Goal: Information Seeking & Learning: Check status

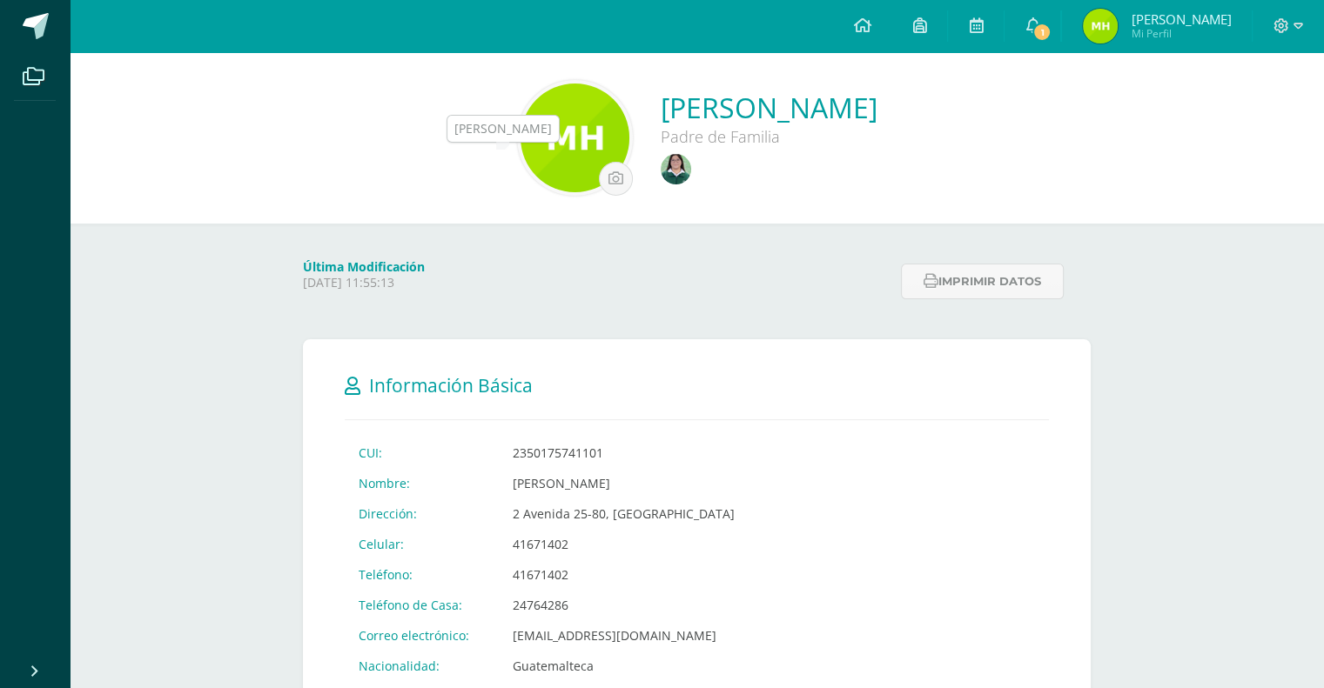
click at [661, 159] on img at bounding box center [676, 169] width 30 height 30
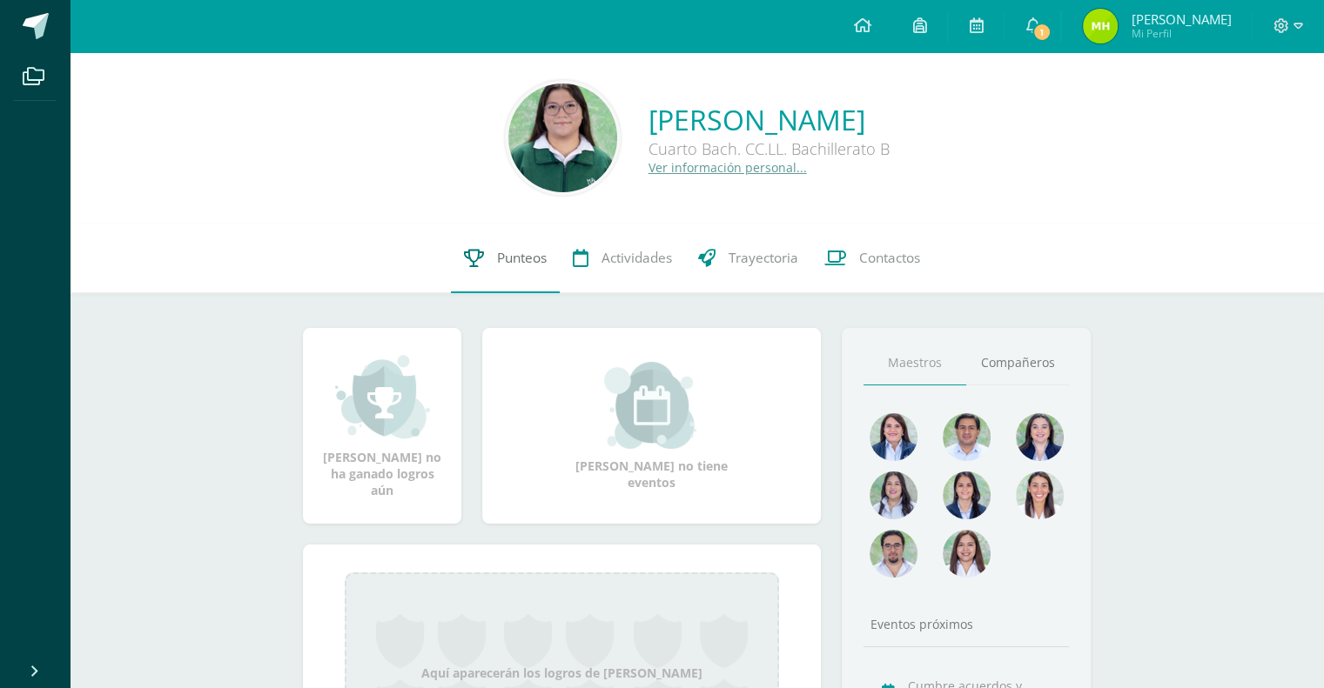
click at [531, 259] on span "Punteos" at bounding box center [522, 258] width 50 height 18
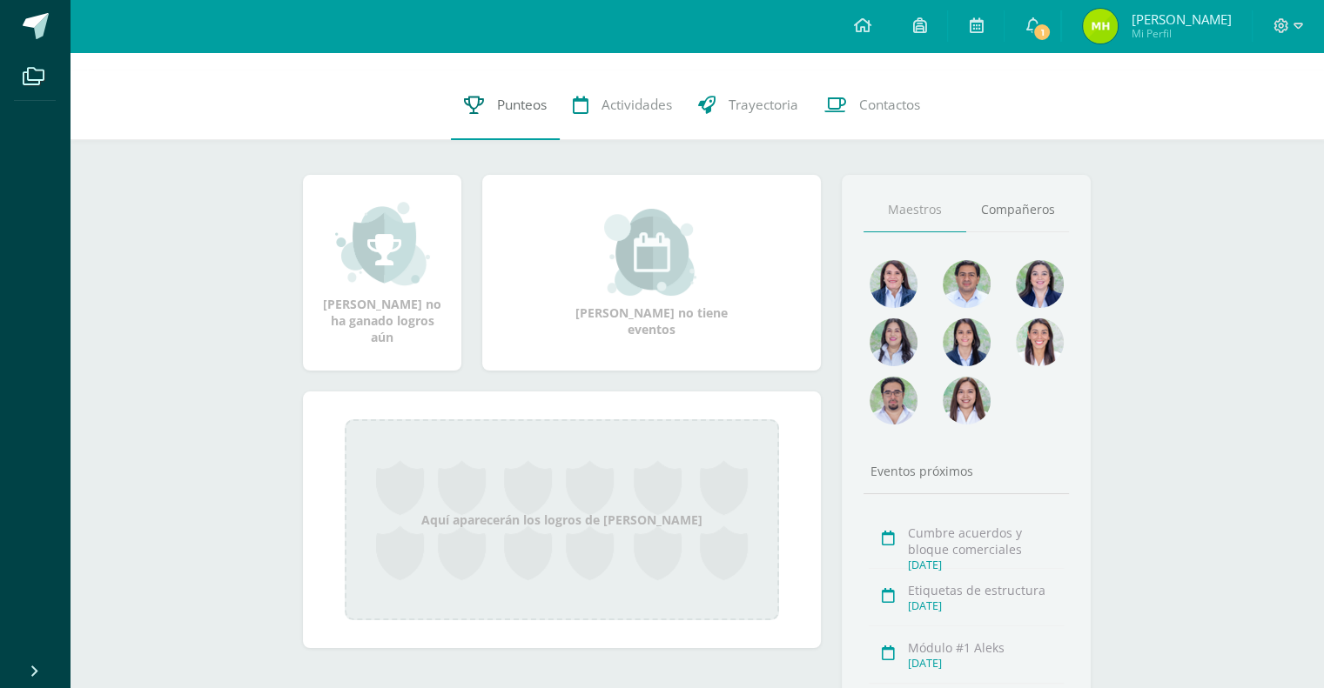
scroll to position [163, 0]
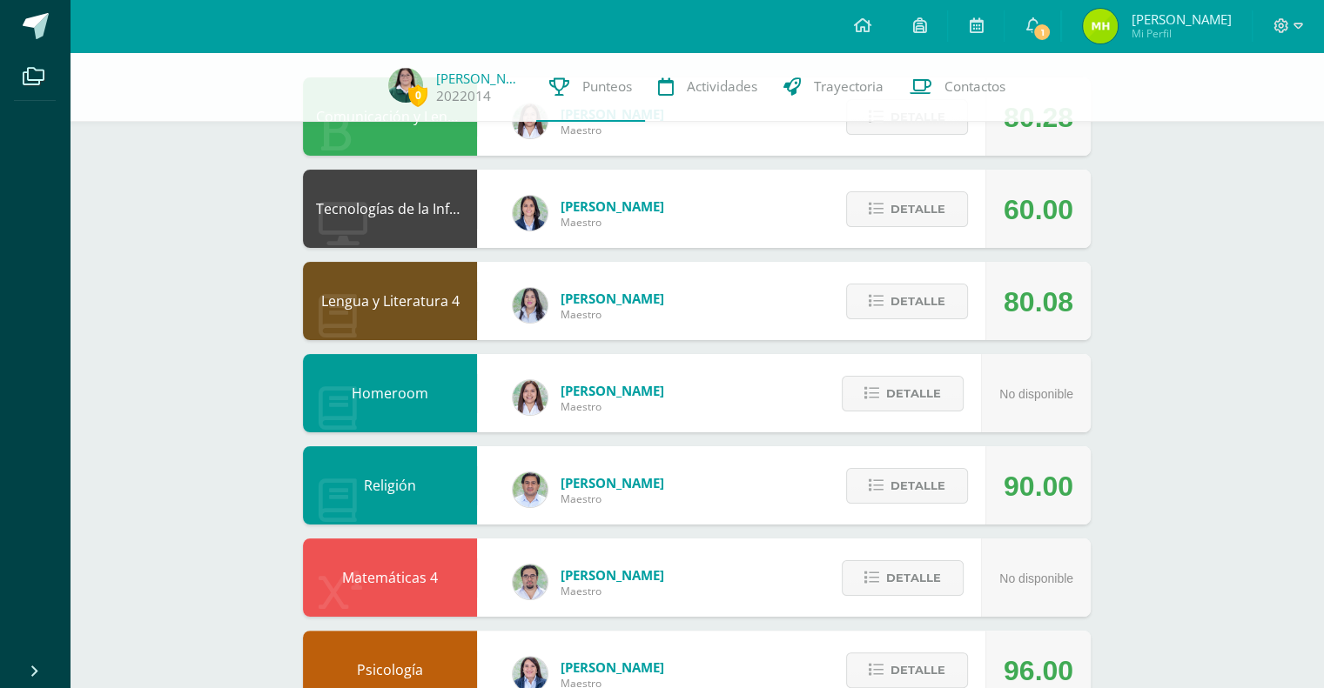
scroll to position [200, 0]
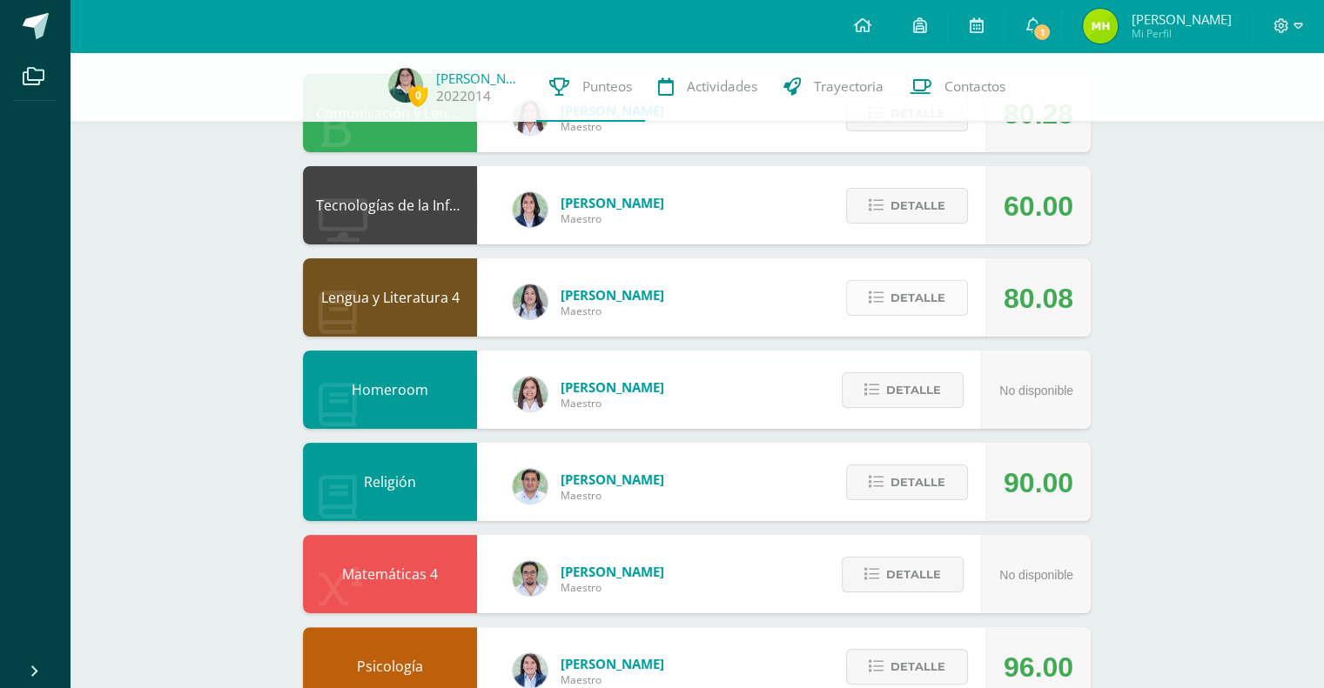
click at [919, 298] on span "Detalle" at bounding box center [917, 298] width 55 height 32
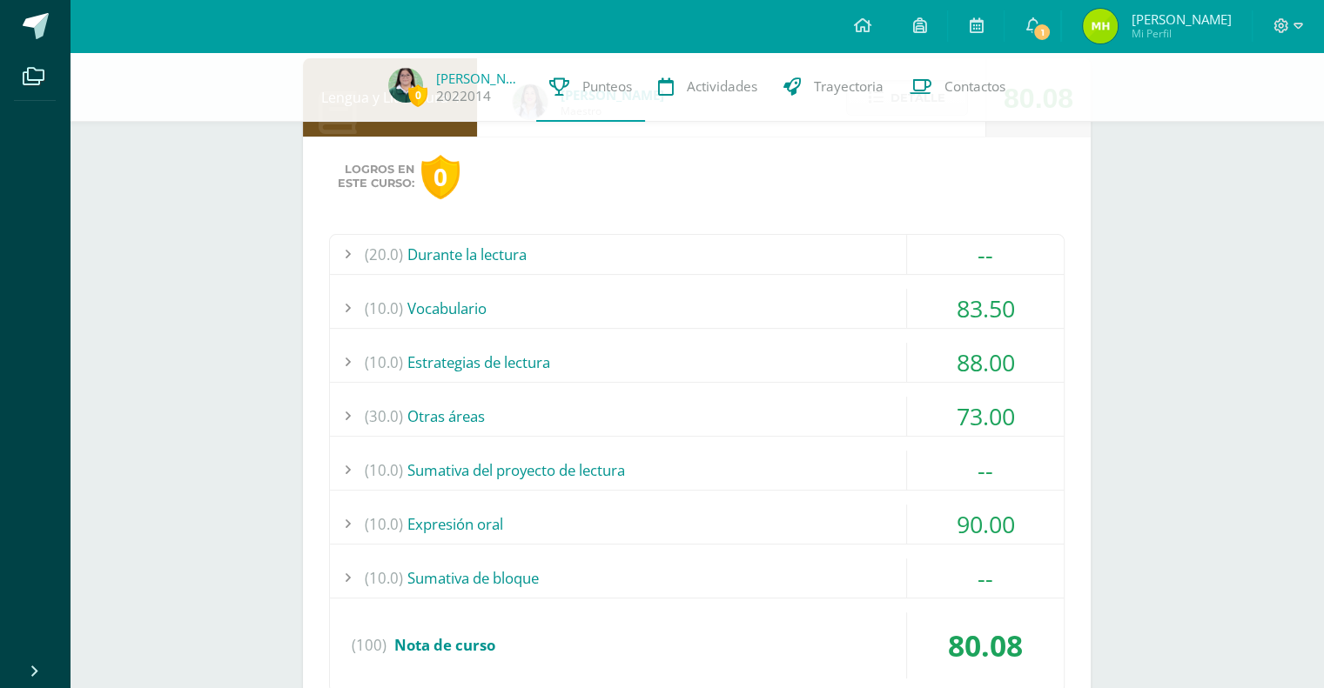
scroll to position [400, 0]
click at [999, 300] on div "83.50" at bounding box center [985, 308] width 157 height 39
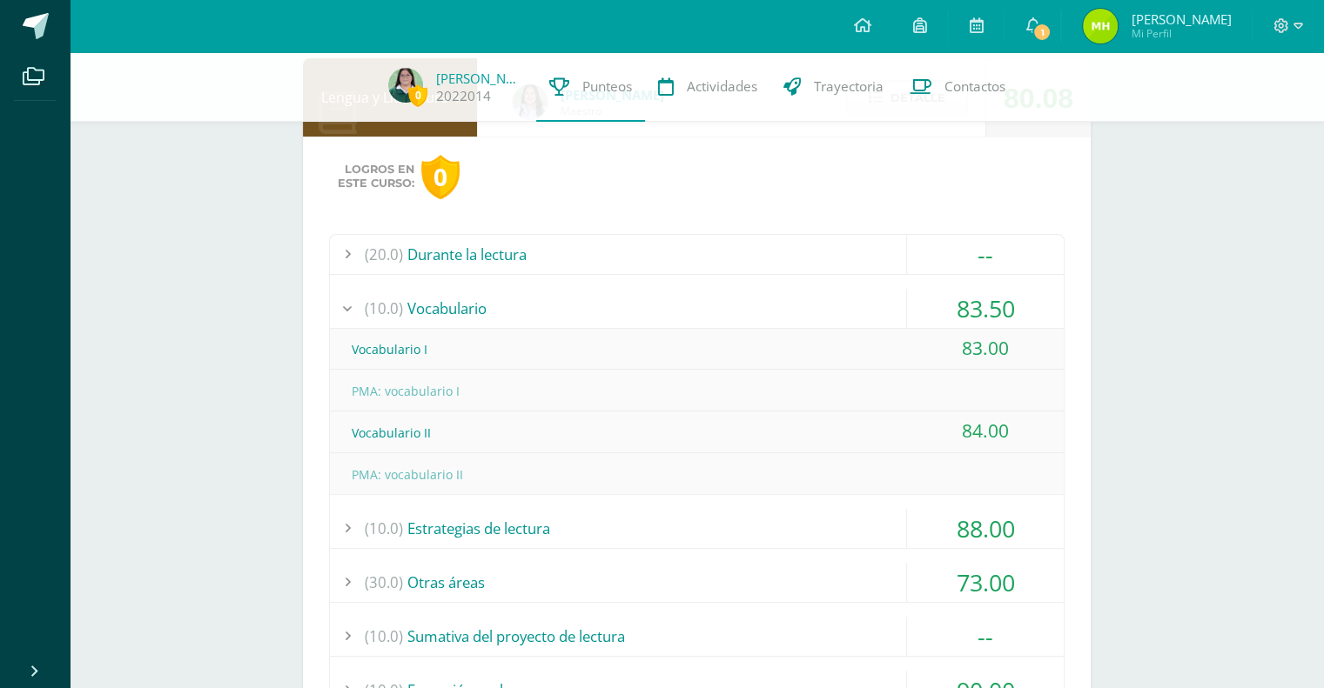
click at [999, 300] on div "83.50" at bounding box center [985, 308] width 157 height 39
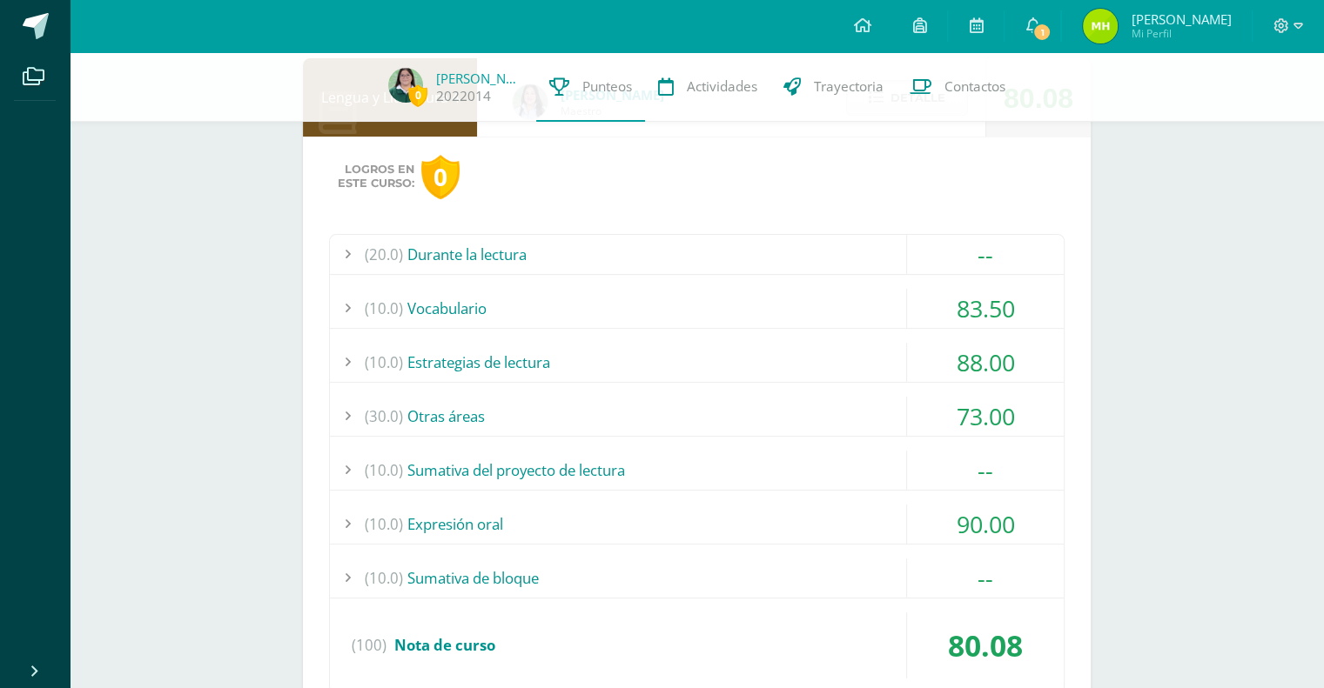
click at [999, 354] on div "88.00" at bounding box center [985, 362] width 157 height 39
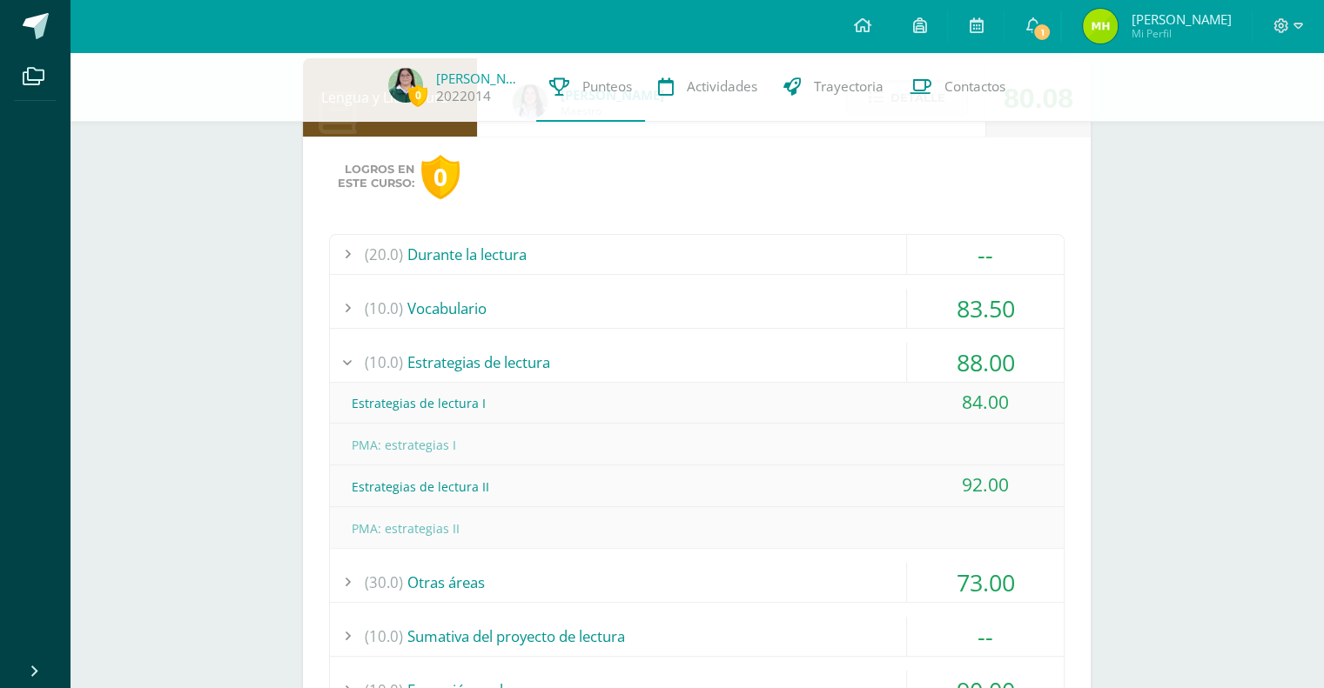
click at [999, 354] on div "88.00" at bounding box center [985, 362] width 157 height 39
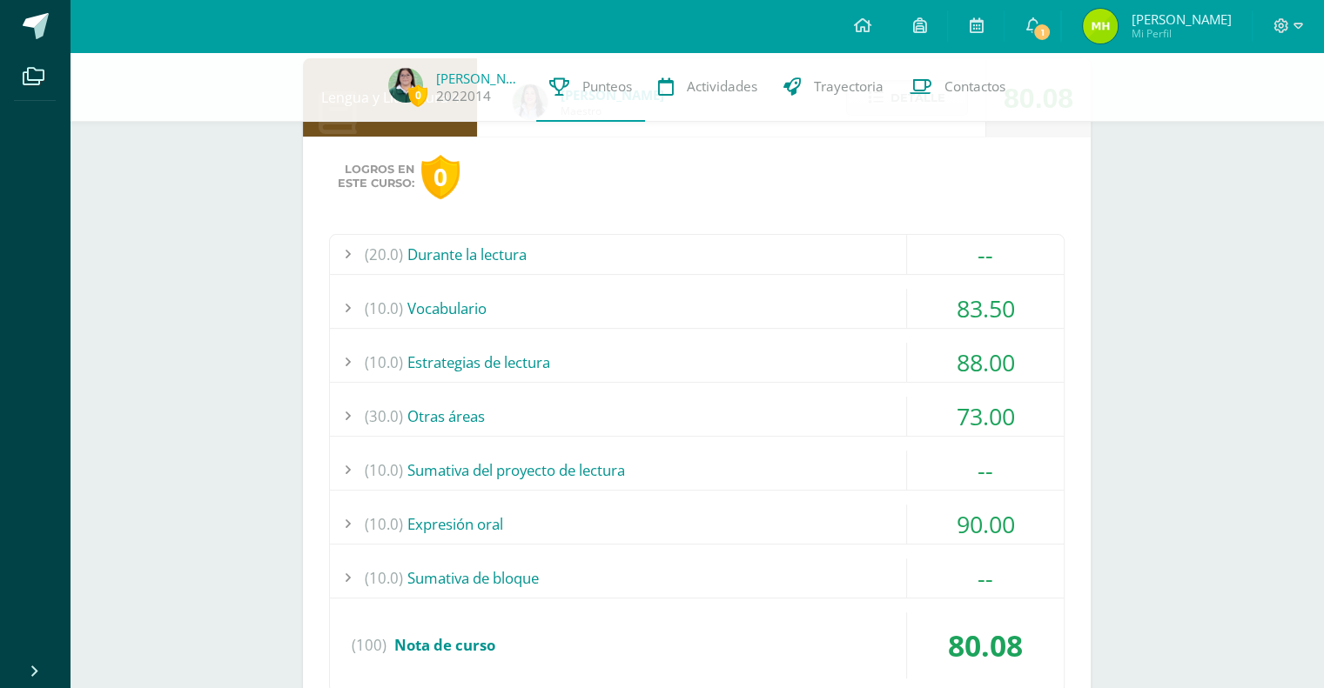
click at [996, 413] on div "73.00" at bounding box center [985, 416] width 157 height 39
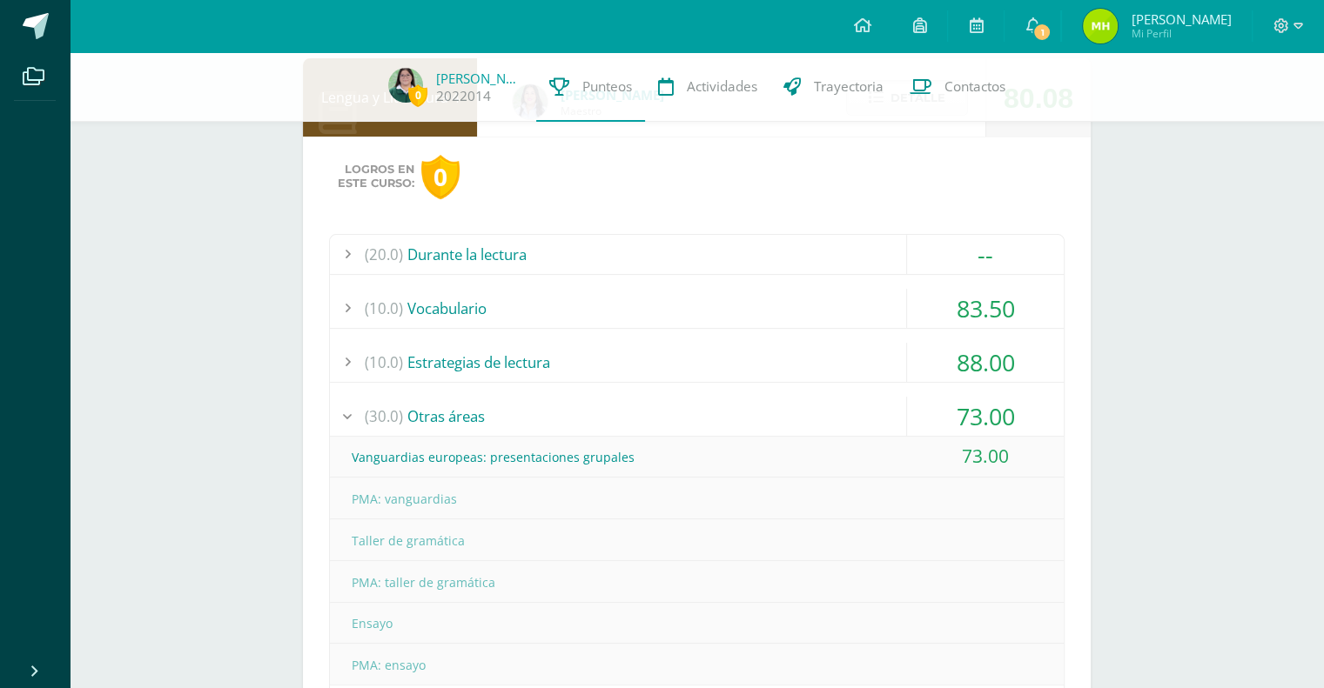
click at [996, 413] on div "73.00" at bounding box center [985, 416] width 157 height 39
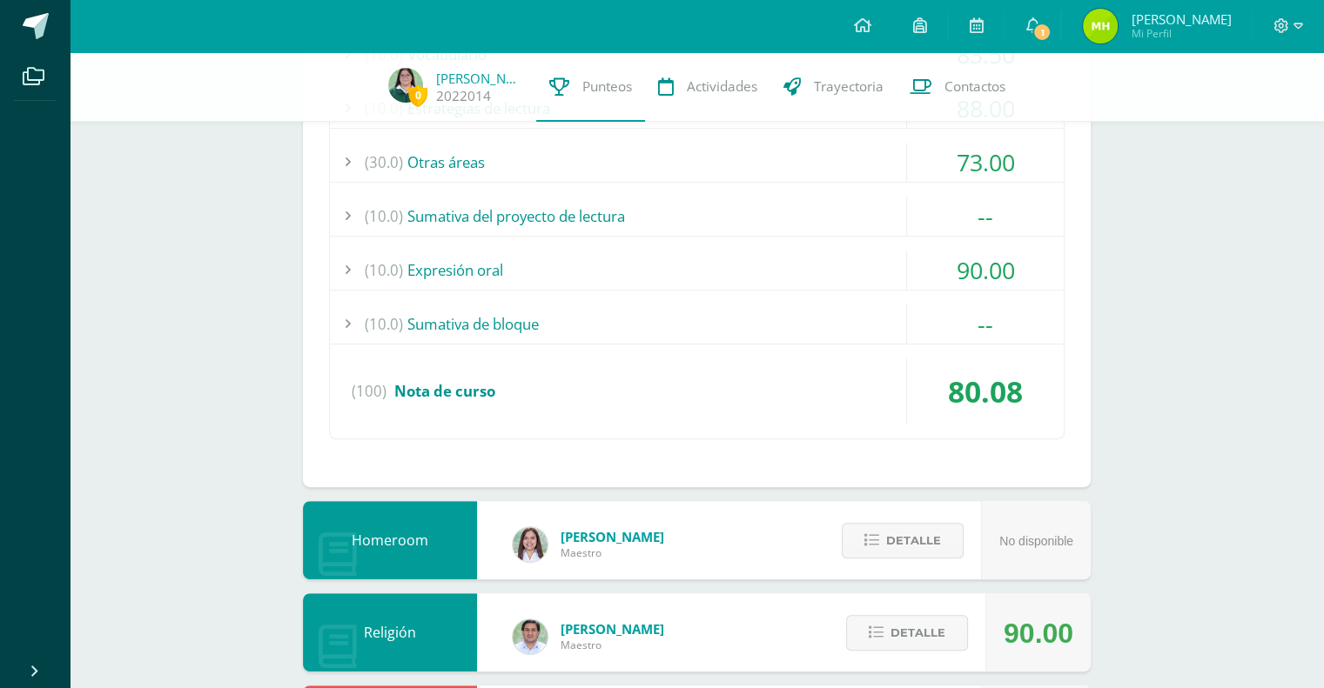
scroll to position [674, 0]
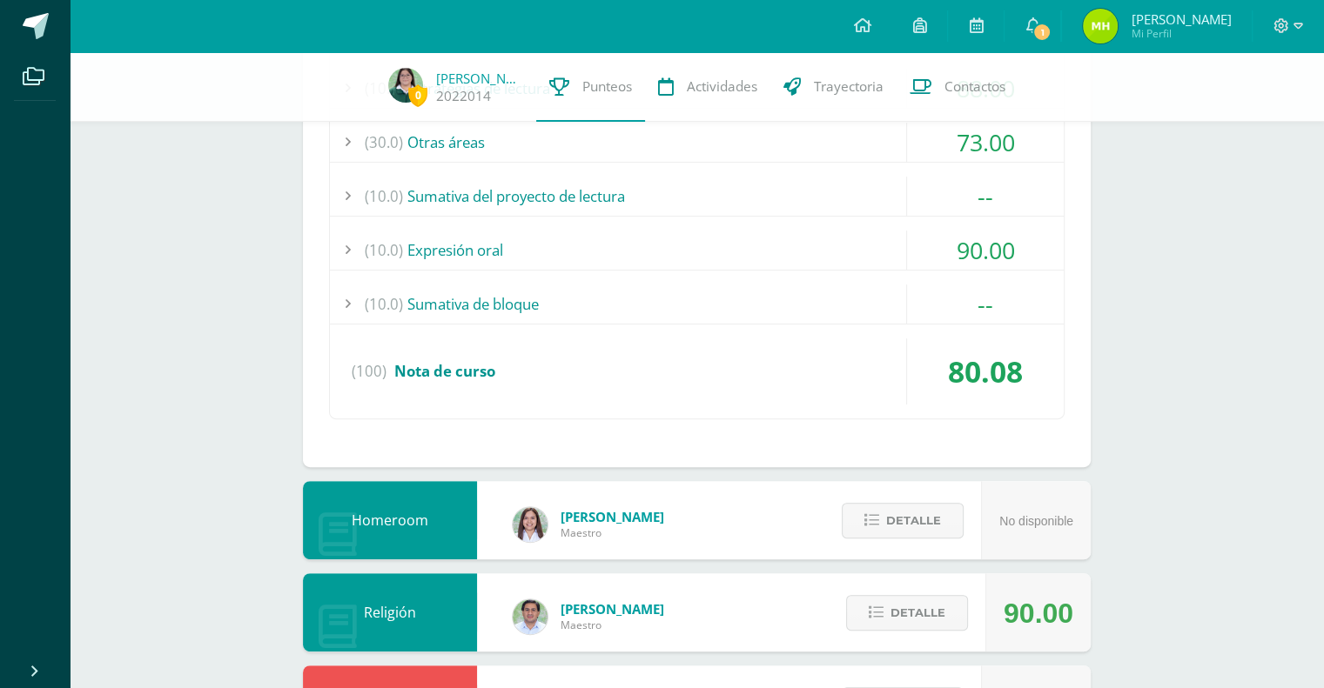
click at [989, 255] on div "90.00" at bounding box center [985, 250] width 157 height 39
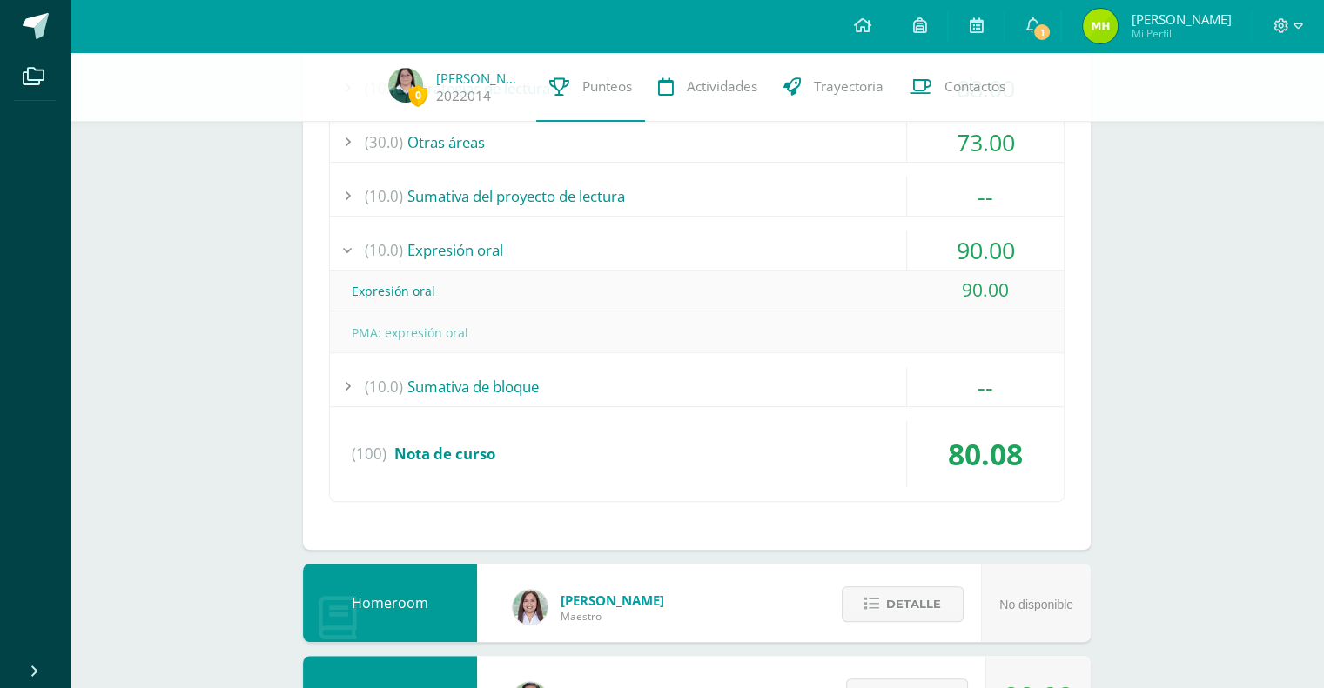
click at [988, 250] on div "90.00" at bounding box center [985, 250] width 157 height 39
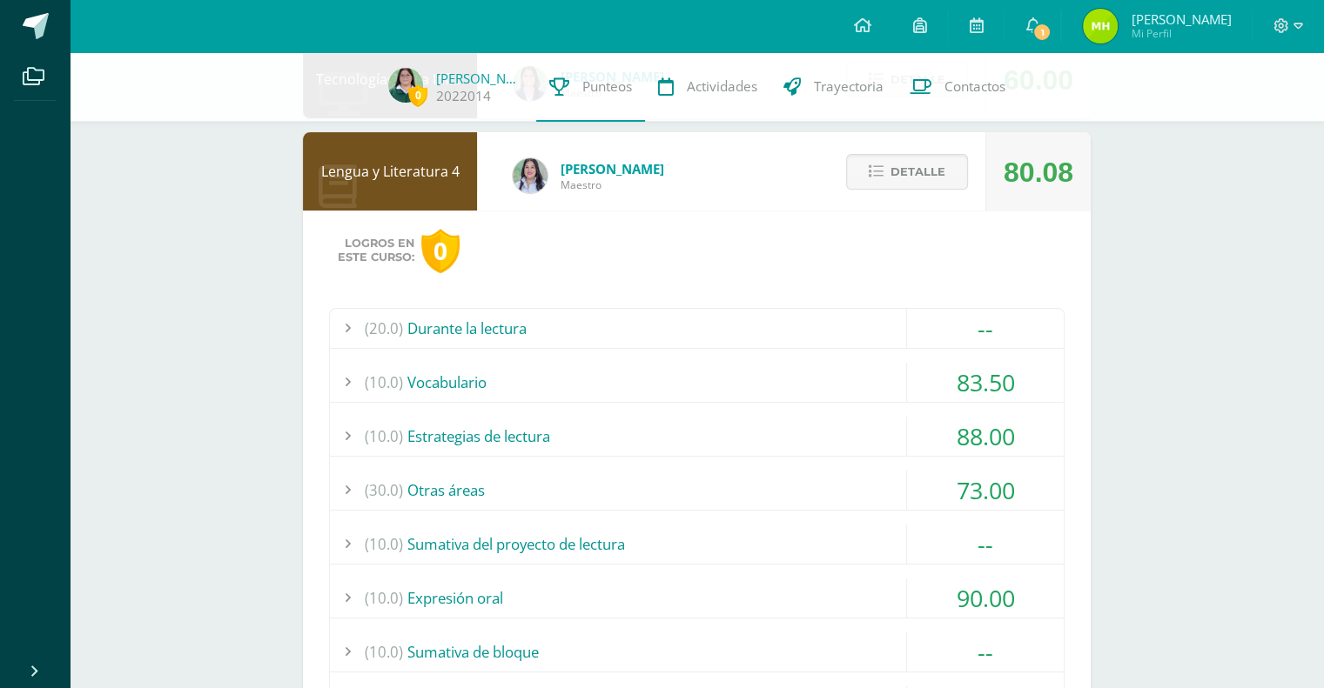
scroll to position [327, 0]
click at [942, 170] on span "Detalle" at bounding box center [917, 171] width 55 height 32
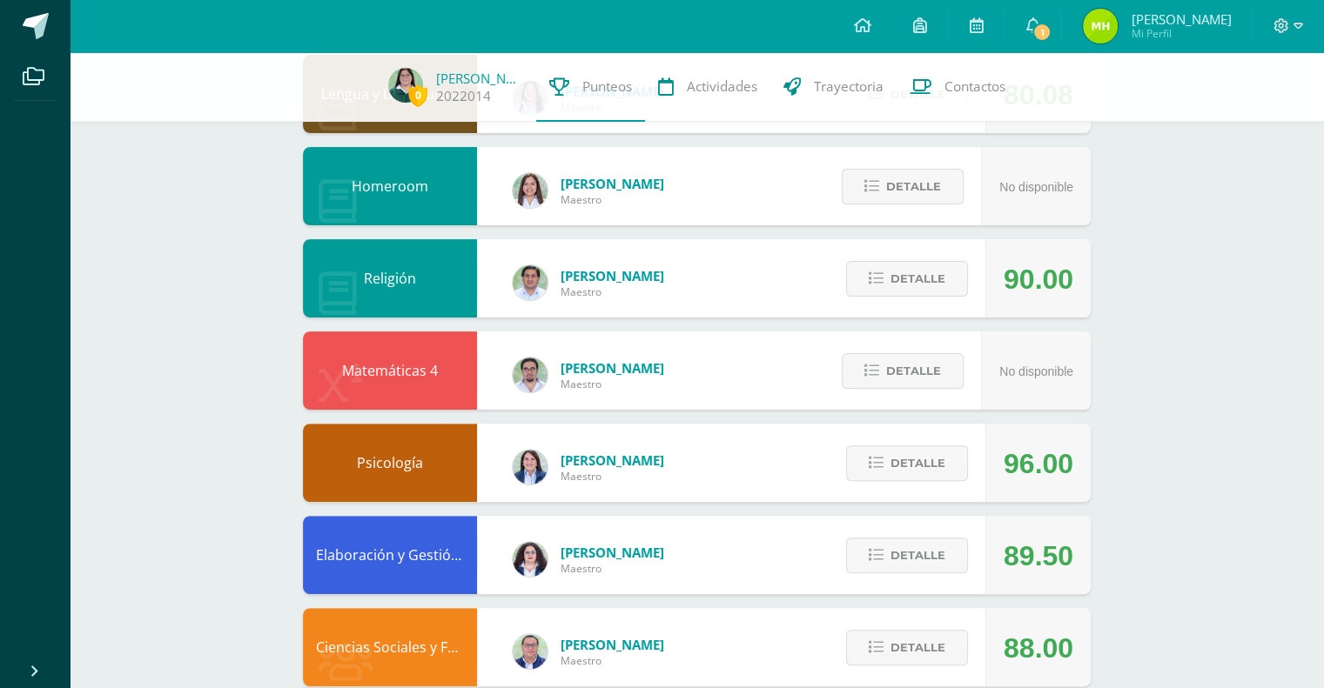
scroll to position [407, 0]
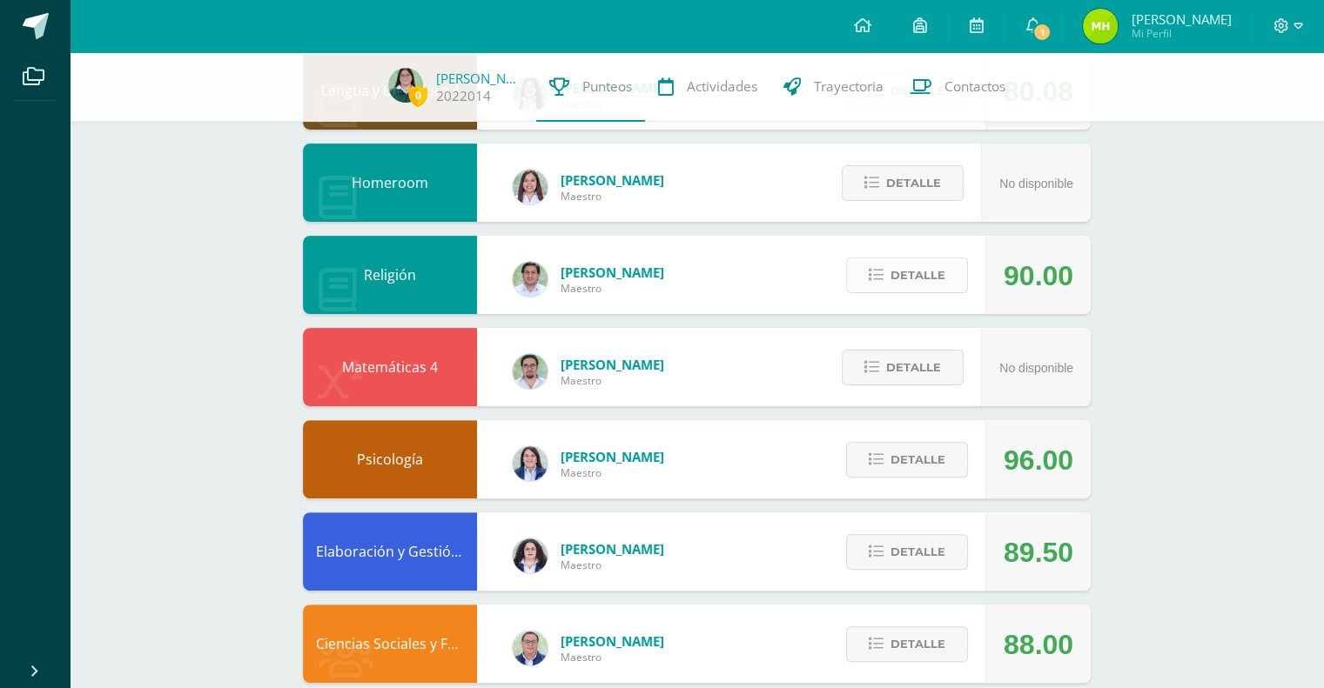
click at [904, 271] on span "Detalle" at bounding box center [917, 275] width 55 height 32
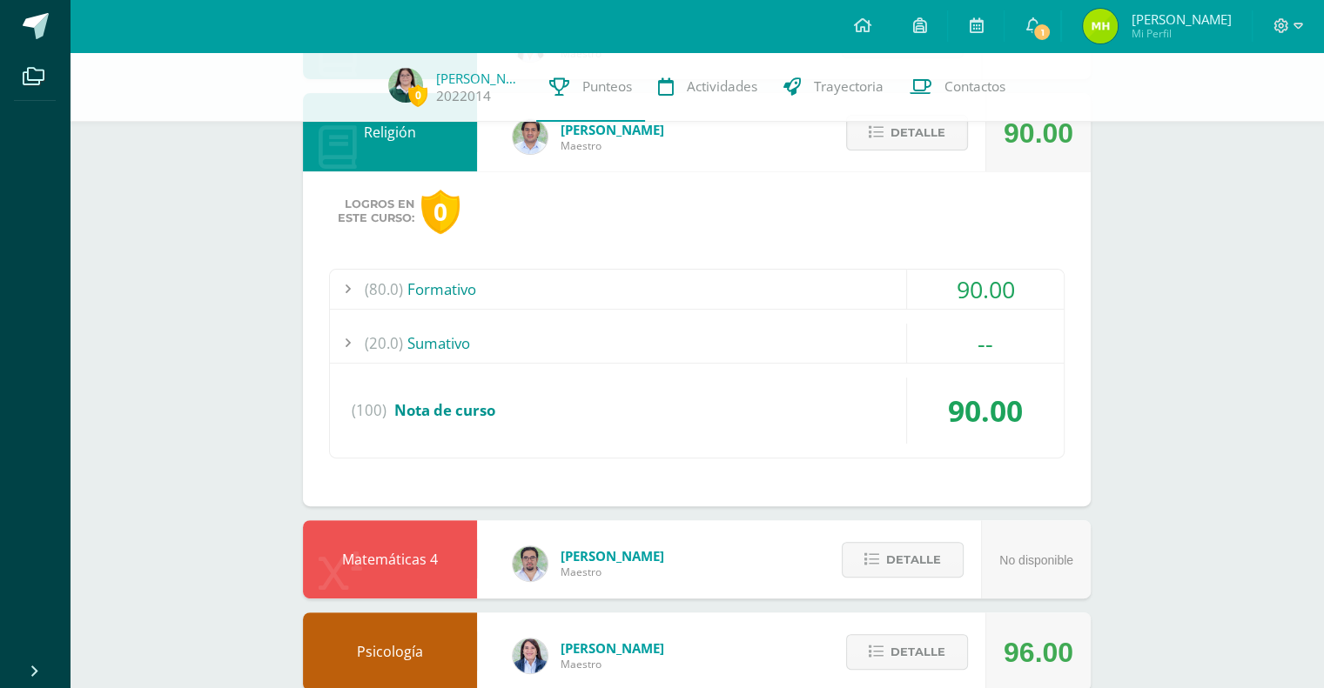
scroll to position [466, 0]
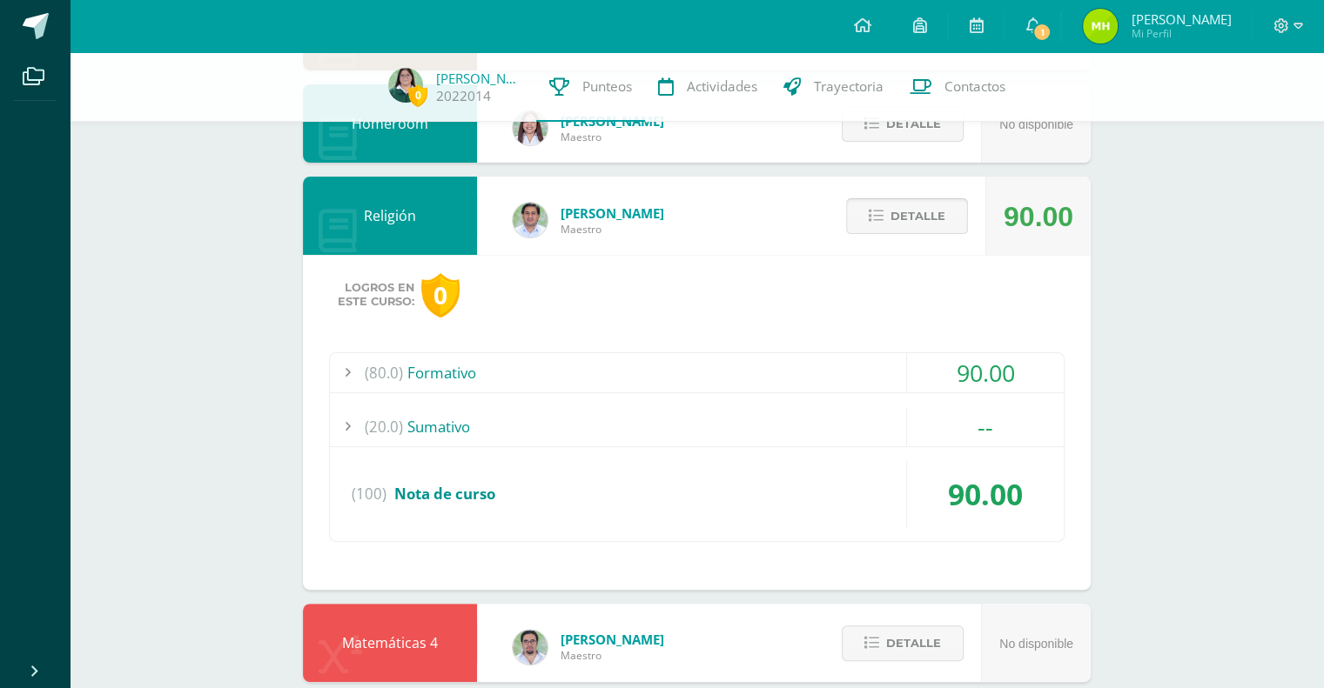
click at [909, 218] on span "Detalle" at bounding box center [917, 216] width 55 height 32
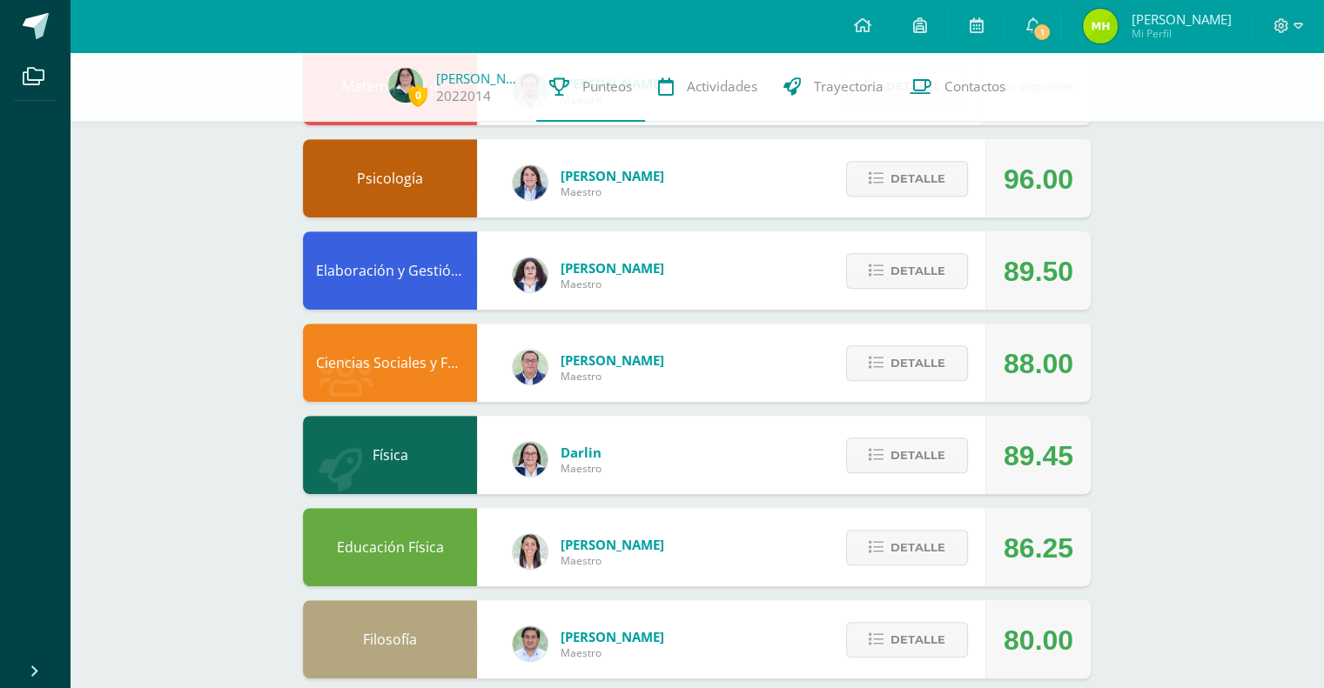
scroll to position [698, 0]
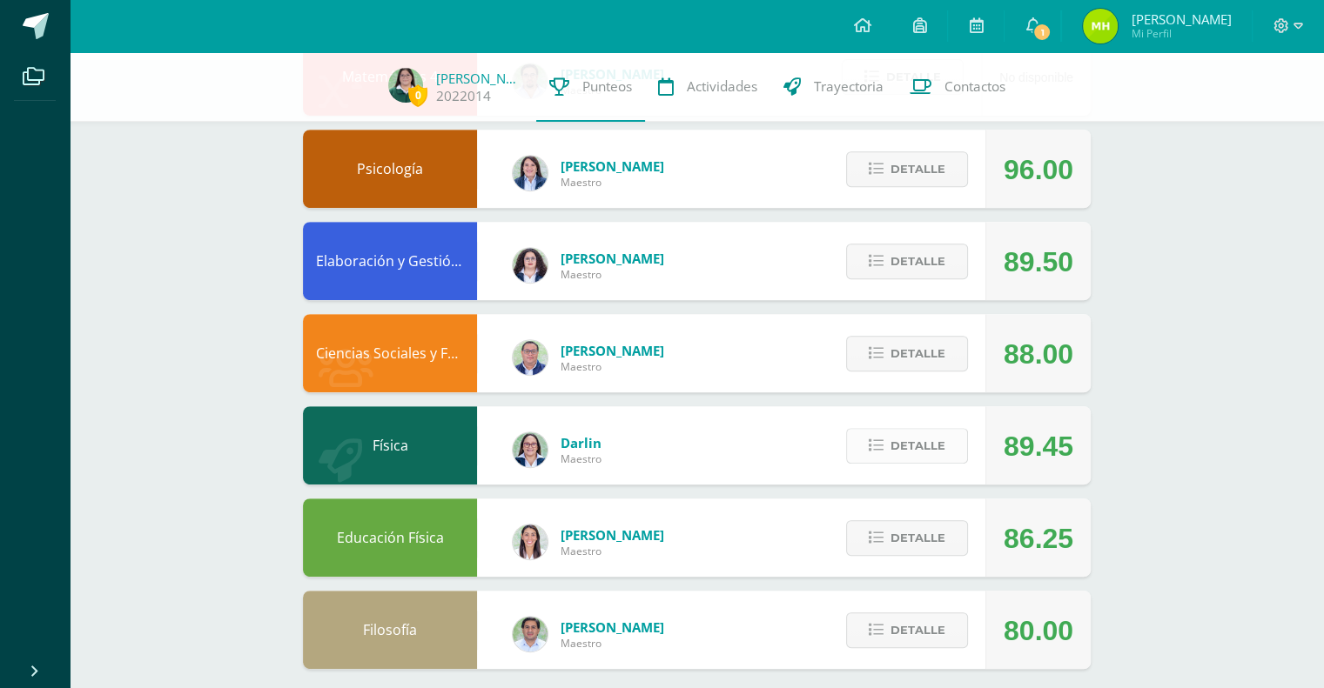
click at [917, 448] on span "Detalle" at bounding box center [917, 446] width 55 height 32
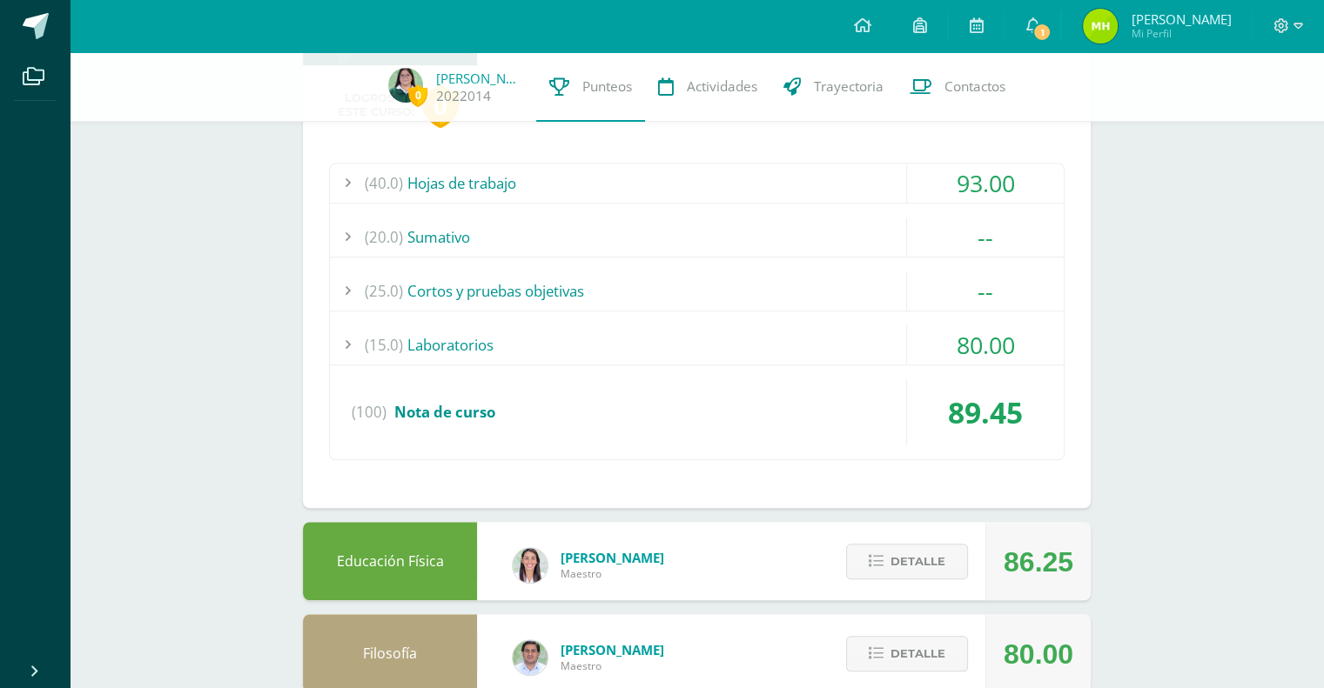
scroll to position [1118, 0]
click at [991, 355] on div "80.00" at bounding box center [985, 344] width 157 height 39
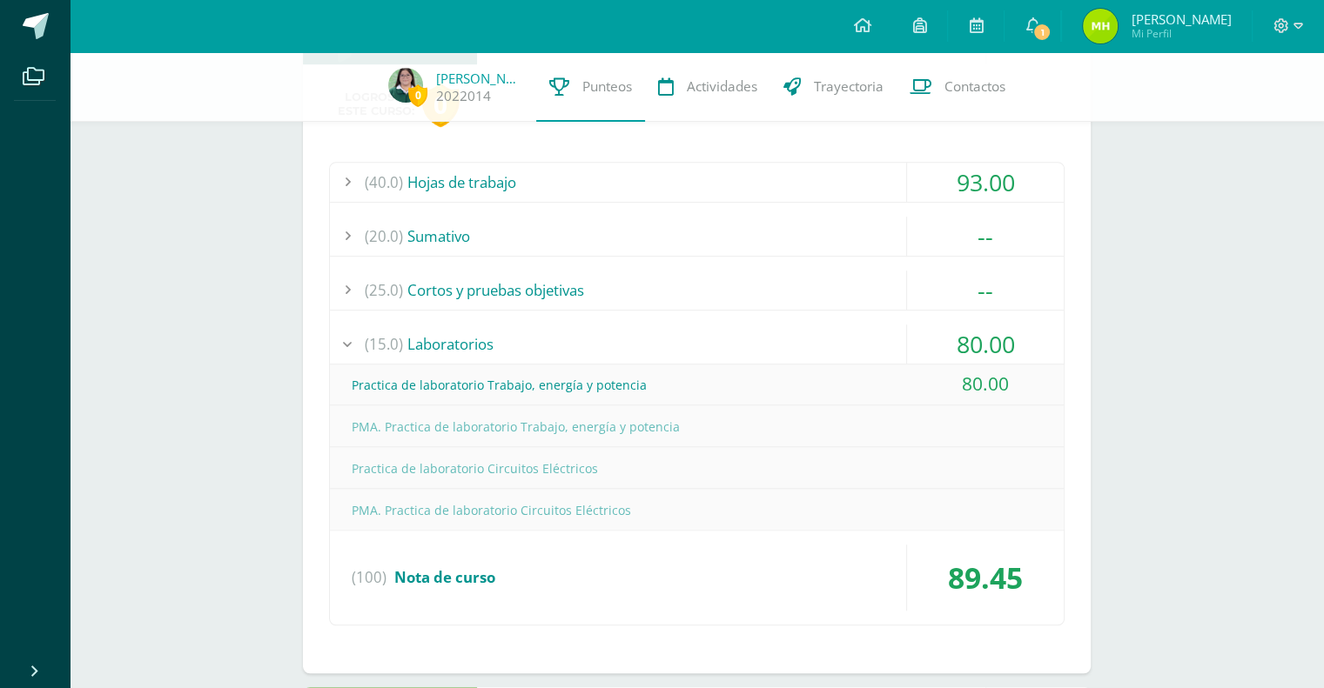
click at [1006, 342] on div "80.00" at bounding box center [985, 344] width 157 height 39
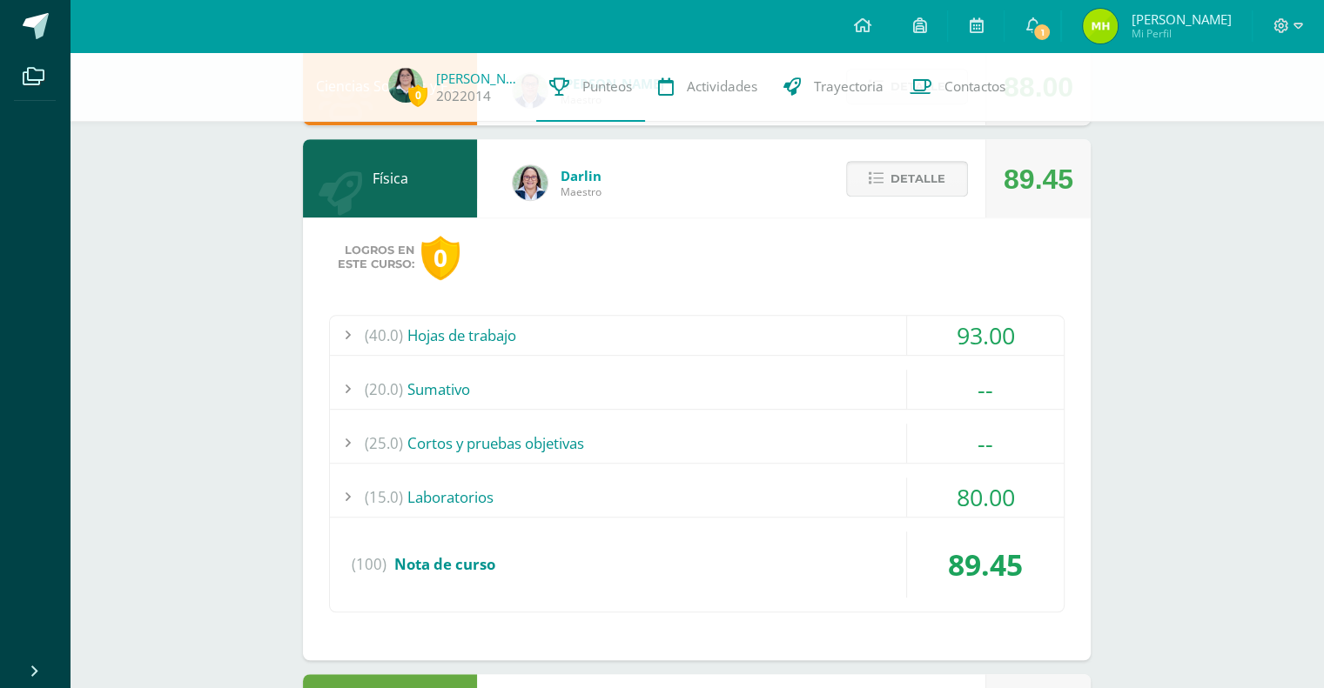
click at [936, 175] on span "Detalle" at bounding box center [917, 179] width 55 height 32
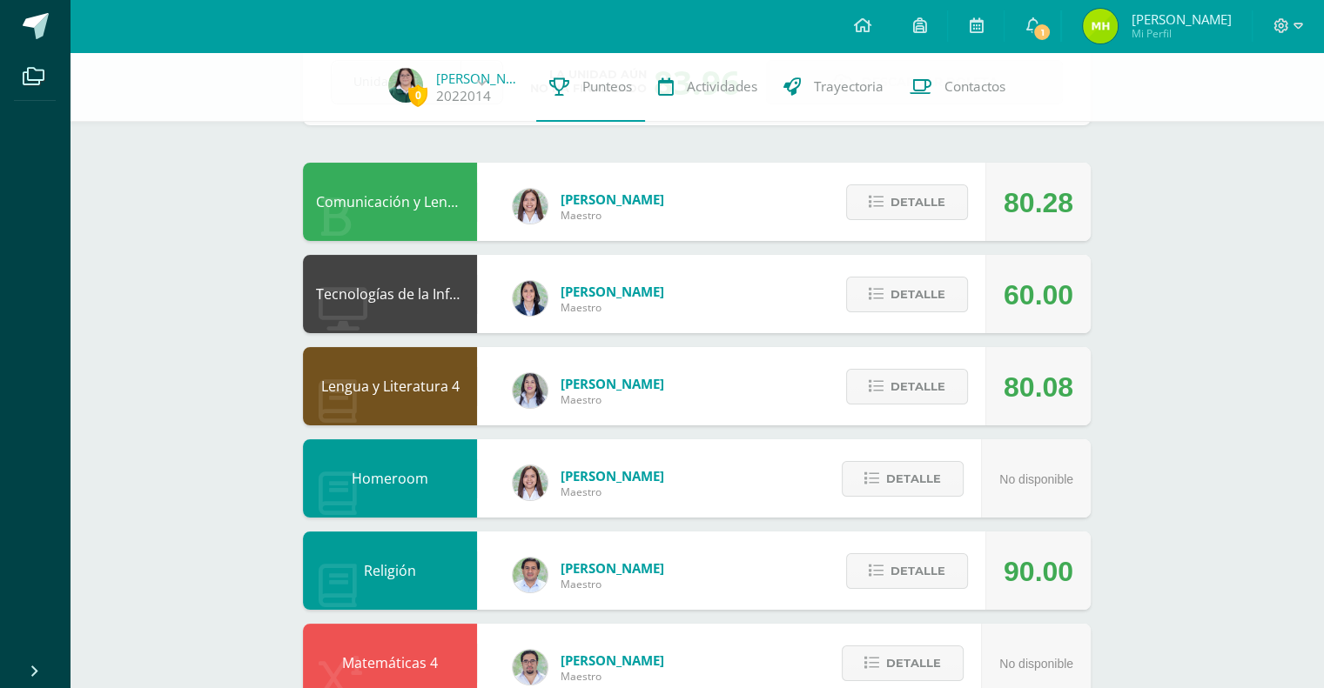
scroll to position [118, 0]
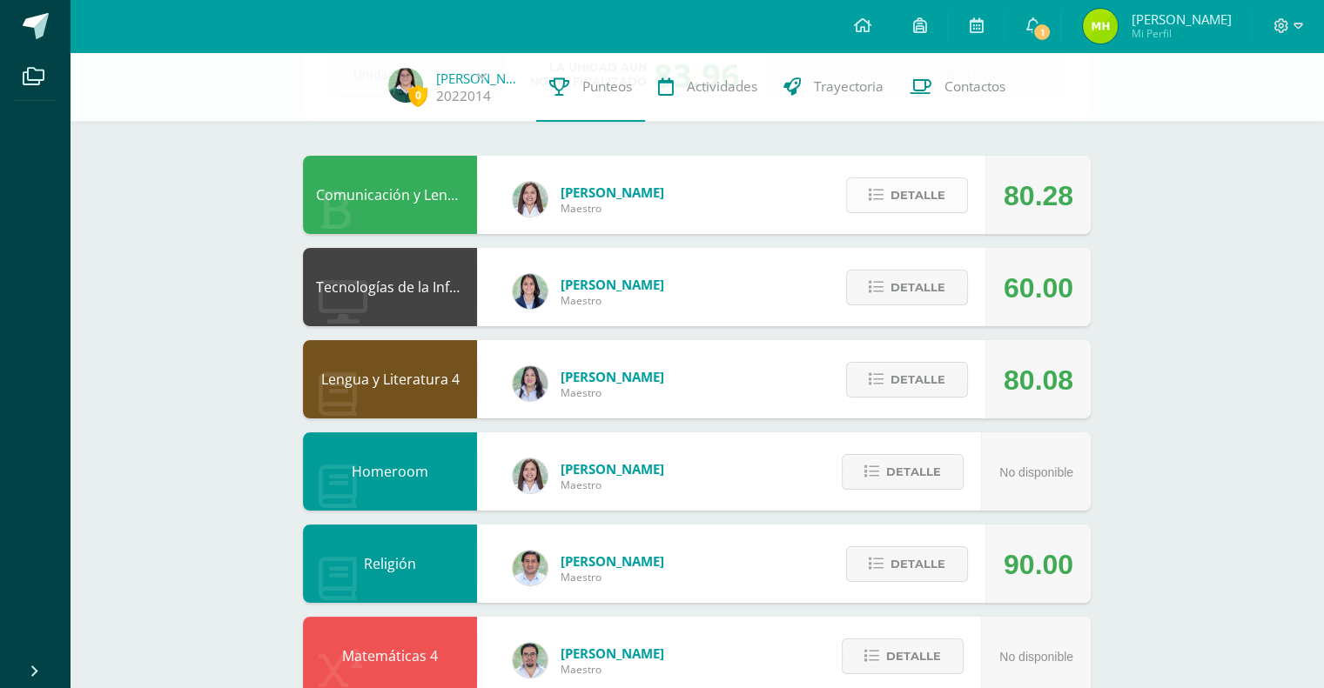
click at [944, 178] on button "Detalle" at bounding box center [907, 196] width 122 height 36
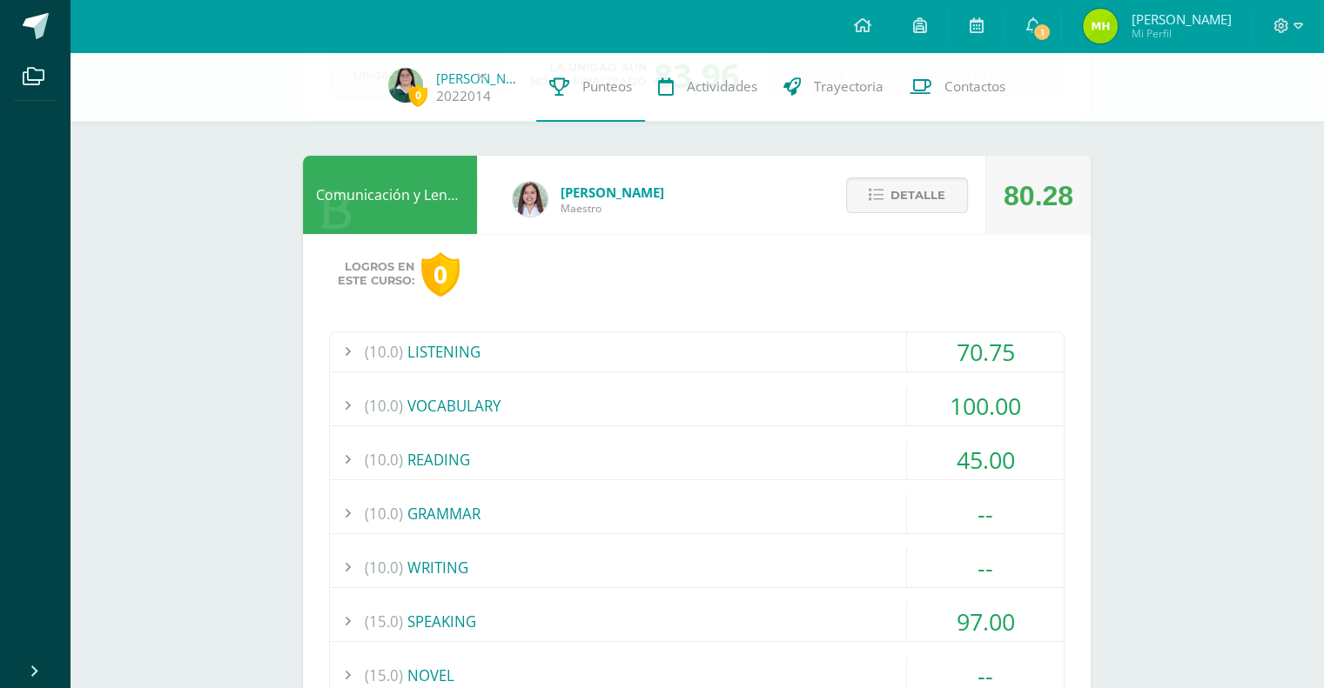
click at [988, 452] on div "45.00" at bounding box center [985, 459] width 157 height 39
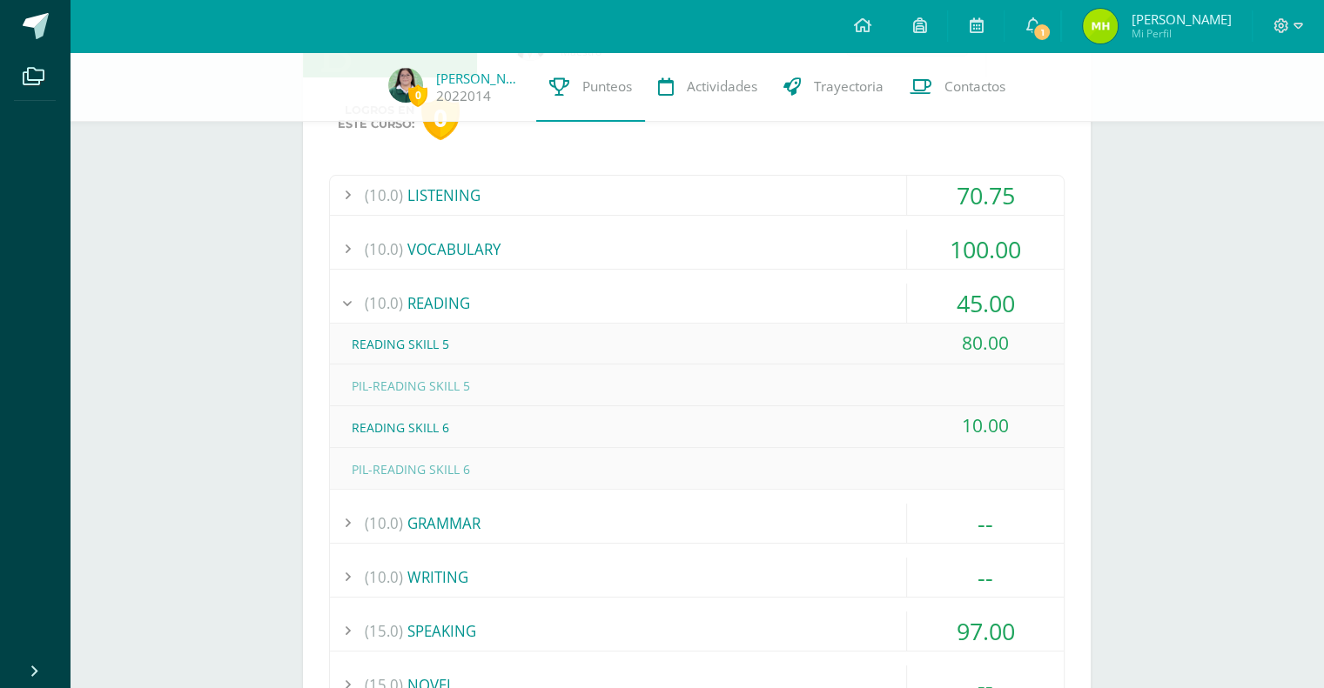
scroll to position [288, 0]
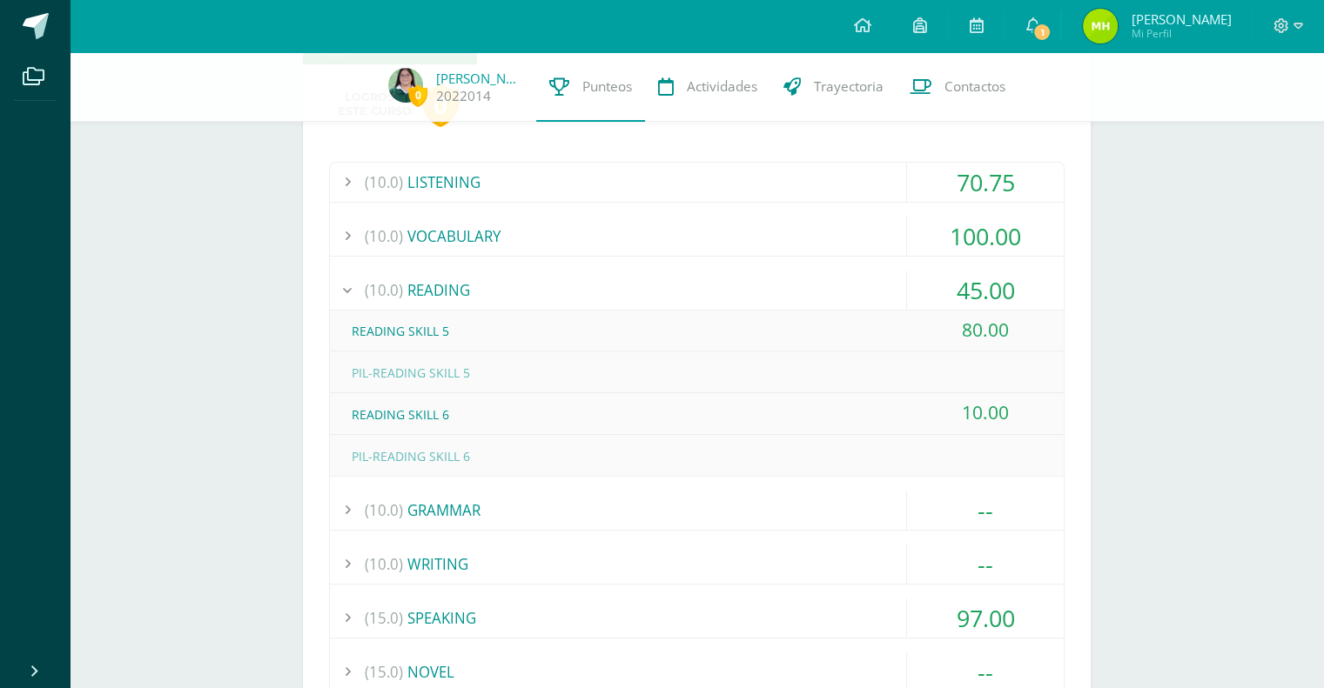
drag, startPoint x: 954, startPoint y: 409, endPoint x: 1037, endPoint y: 411, distance: 83.6
click at [1037, 411] on div "10.00" at bounding box center [985, 412] width 157 height 39
click at [998, 273] on div "45.00" at bounding box center [985, 290] width 157 height 39
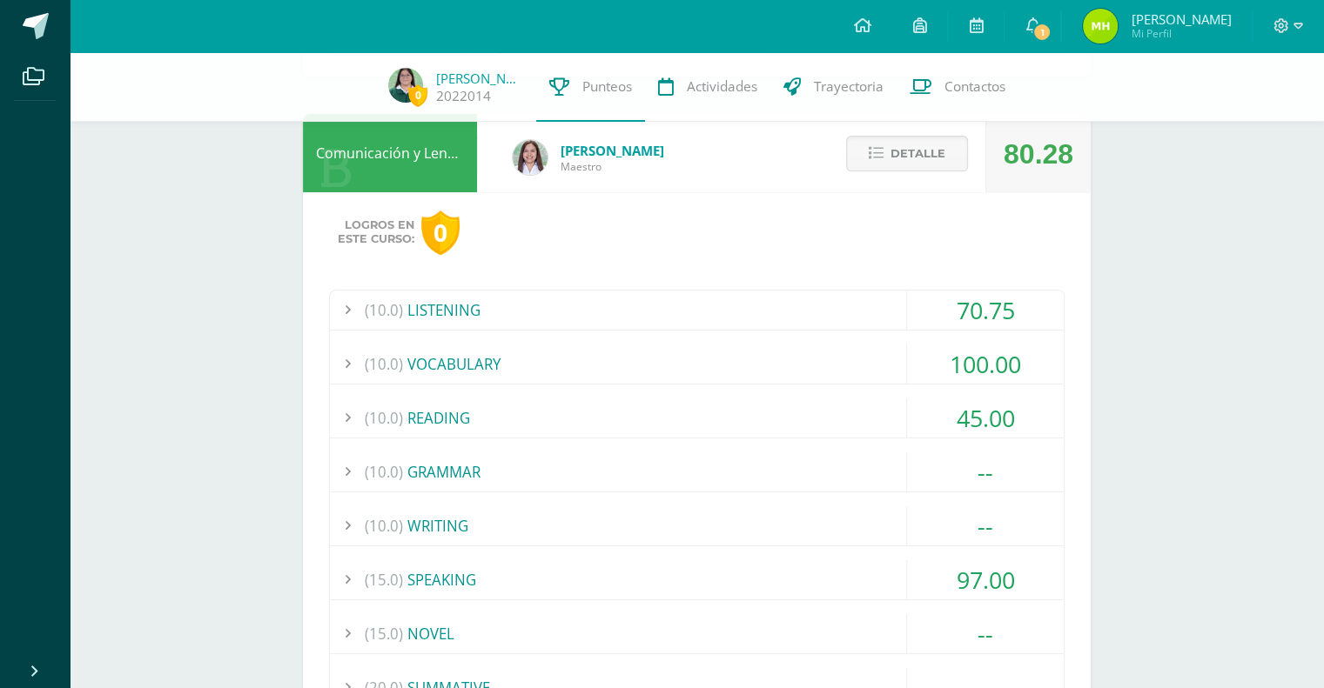
scroll to position [117, 0]
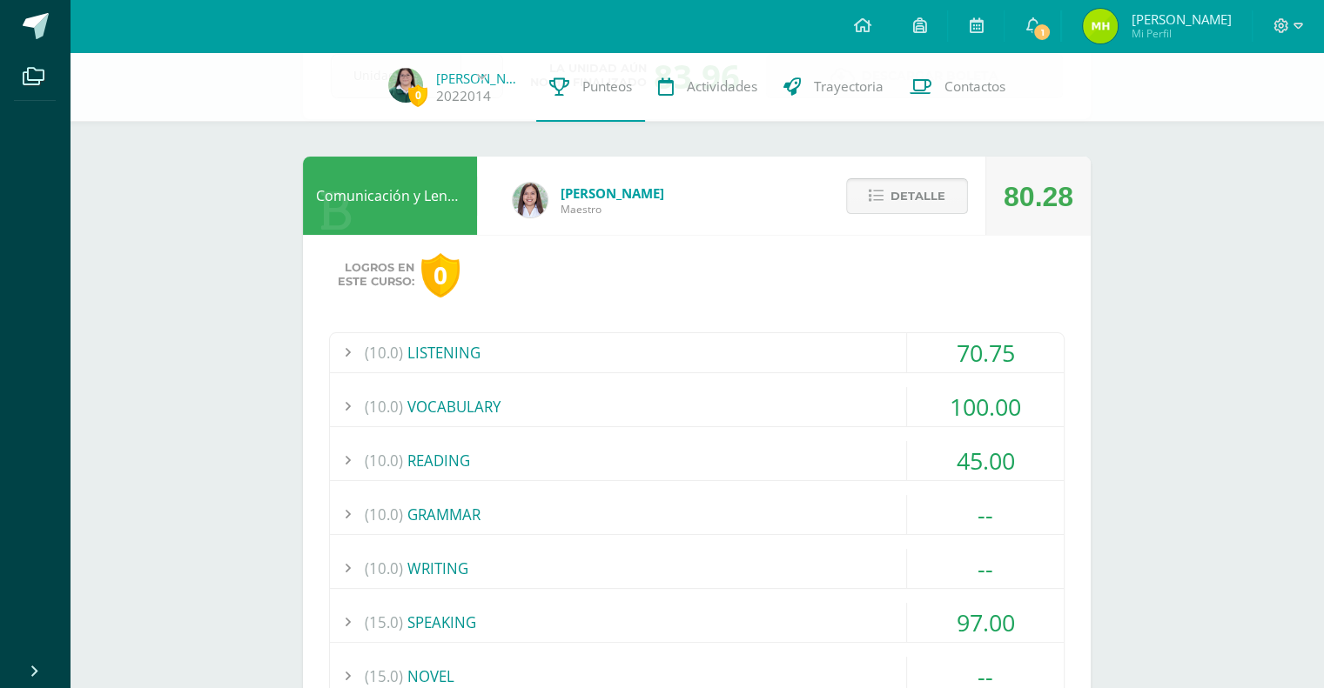
click at [933, 193] on span "Detalle" at bounding box center [917, 196] width 55 height 32
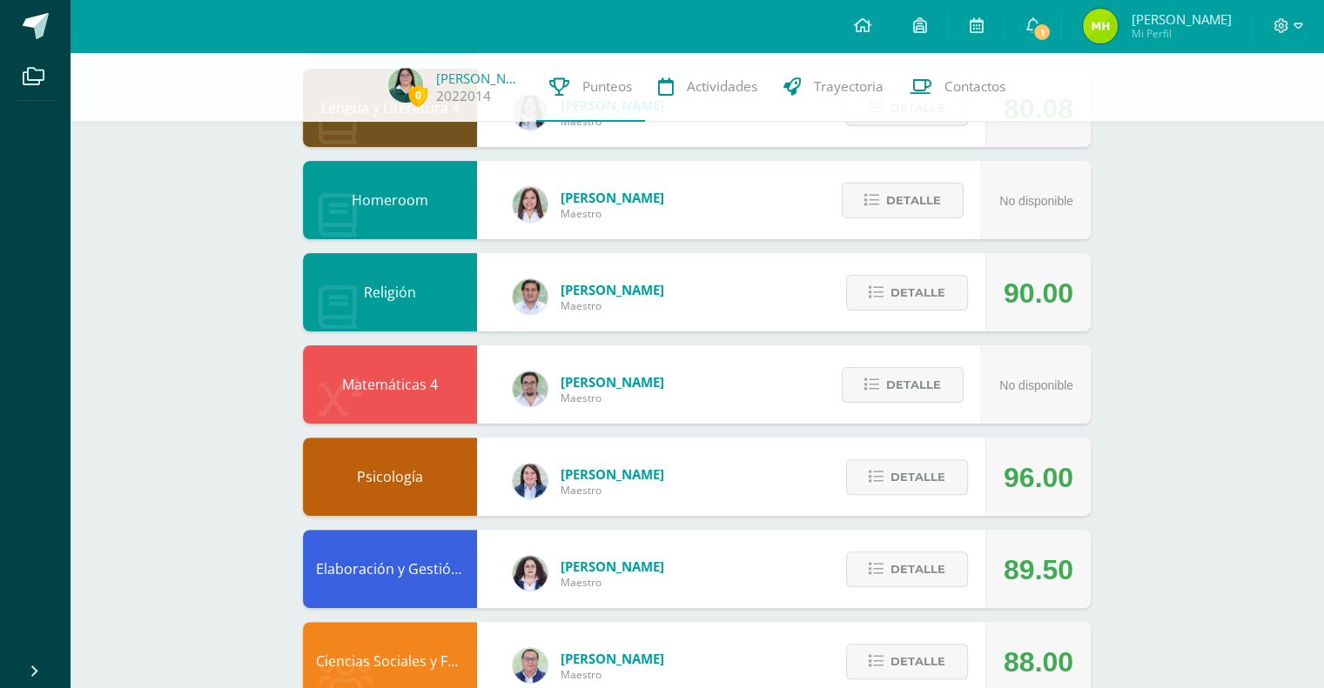
scroll to position [390, 0]
